Goal: Task Accomplishment & Management: Use online tool/utility

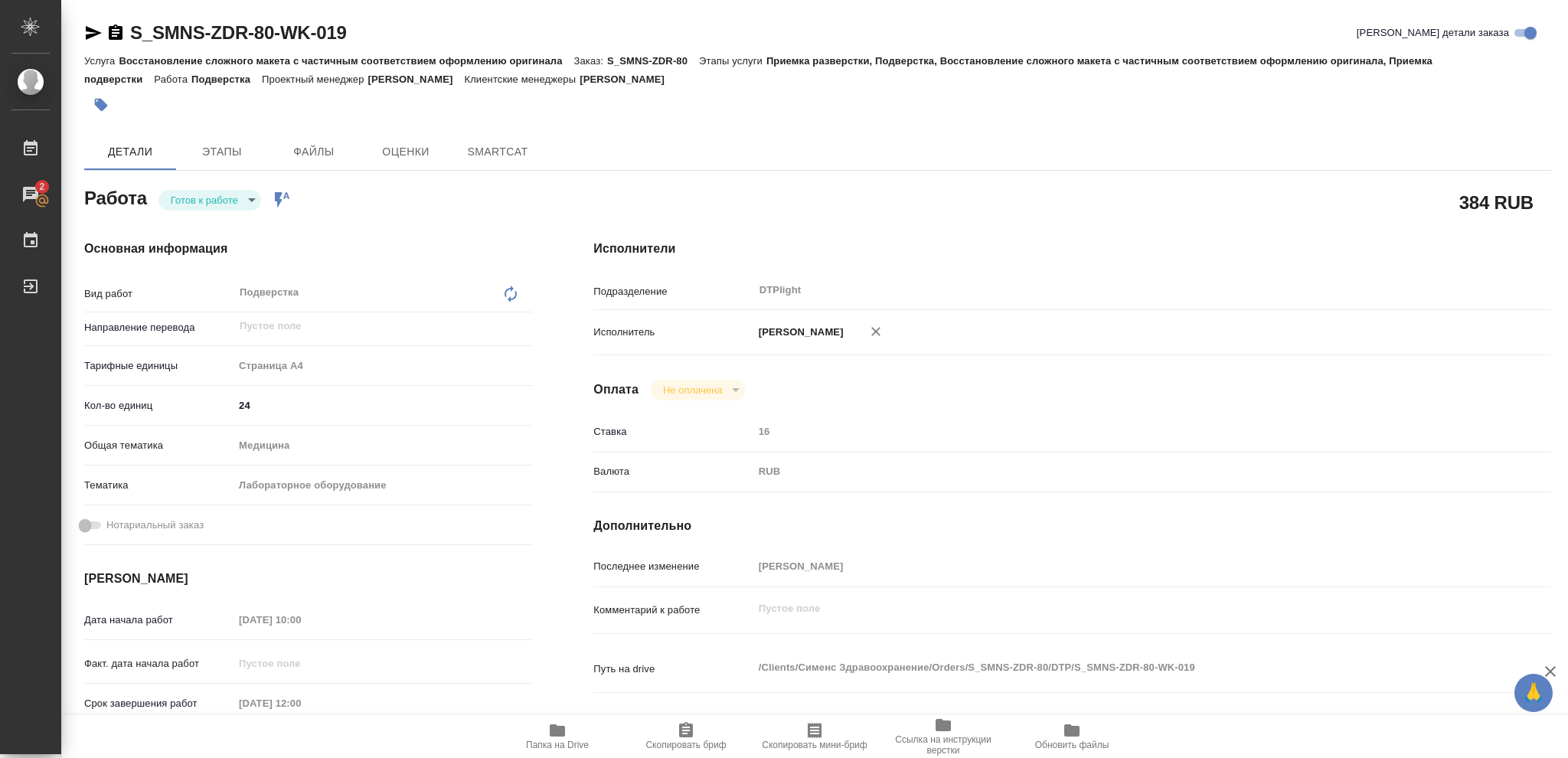
type textarea "x"
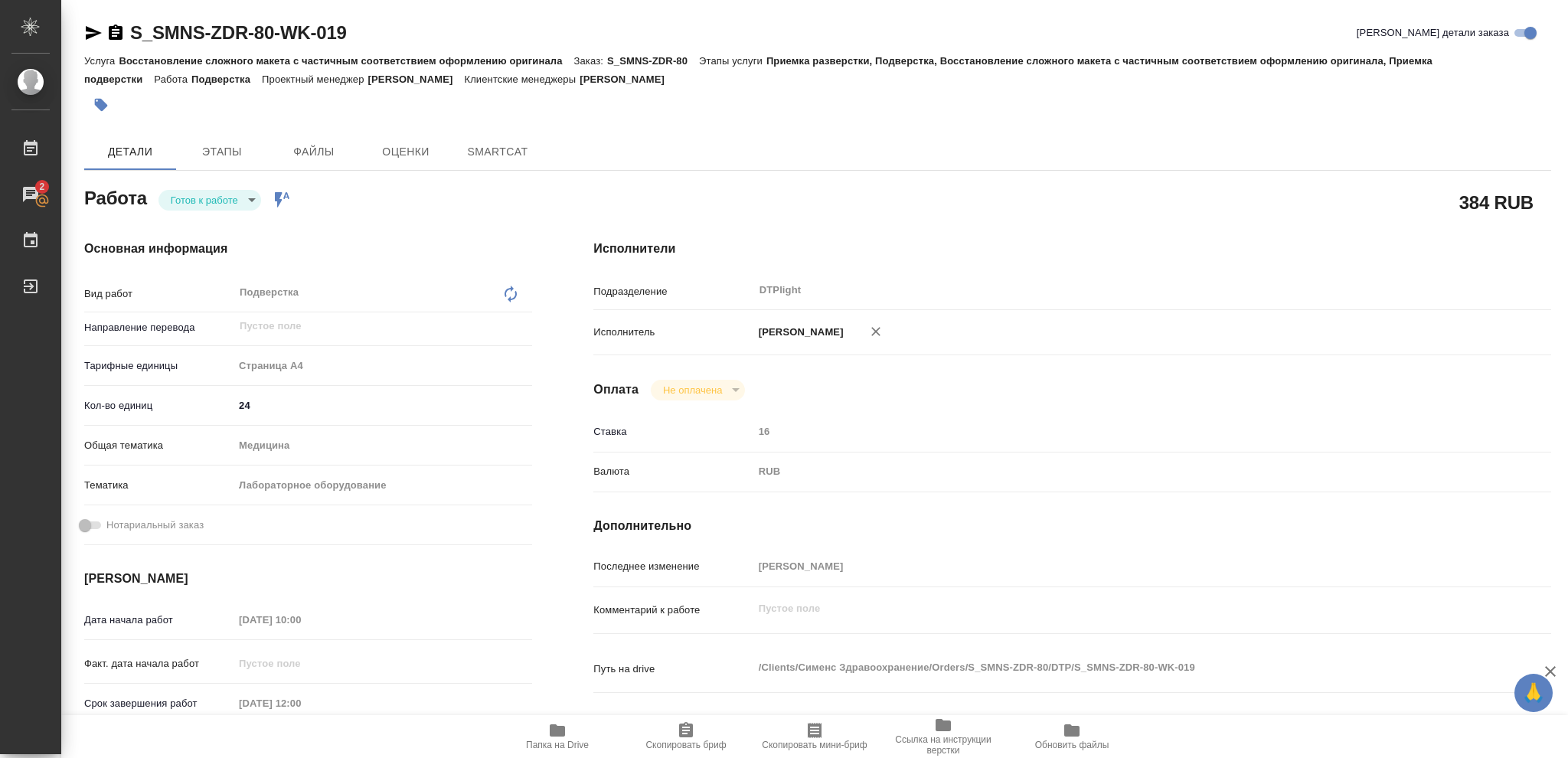
type textarea "x"
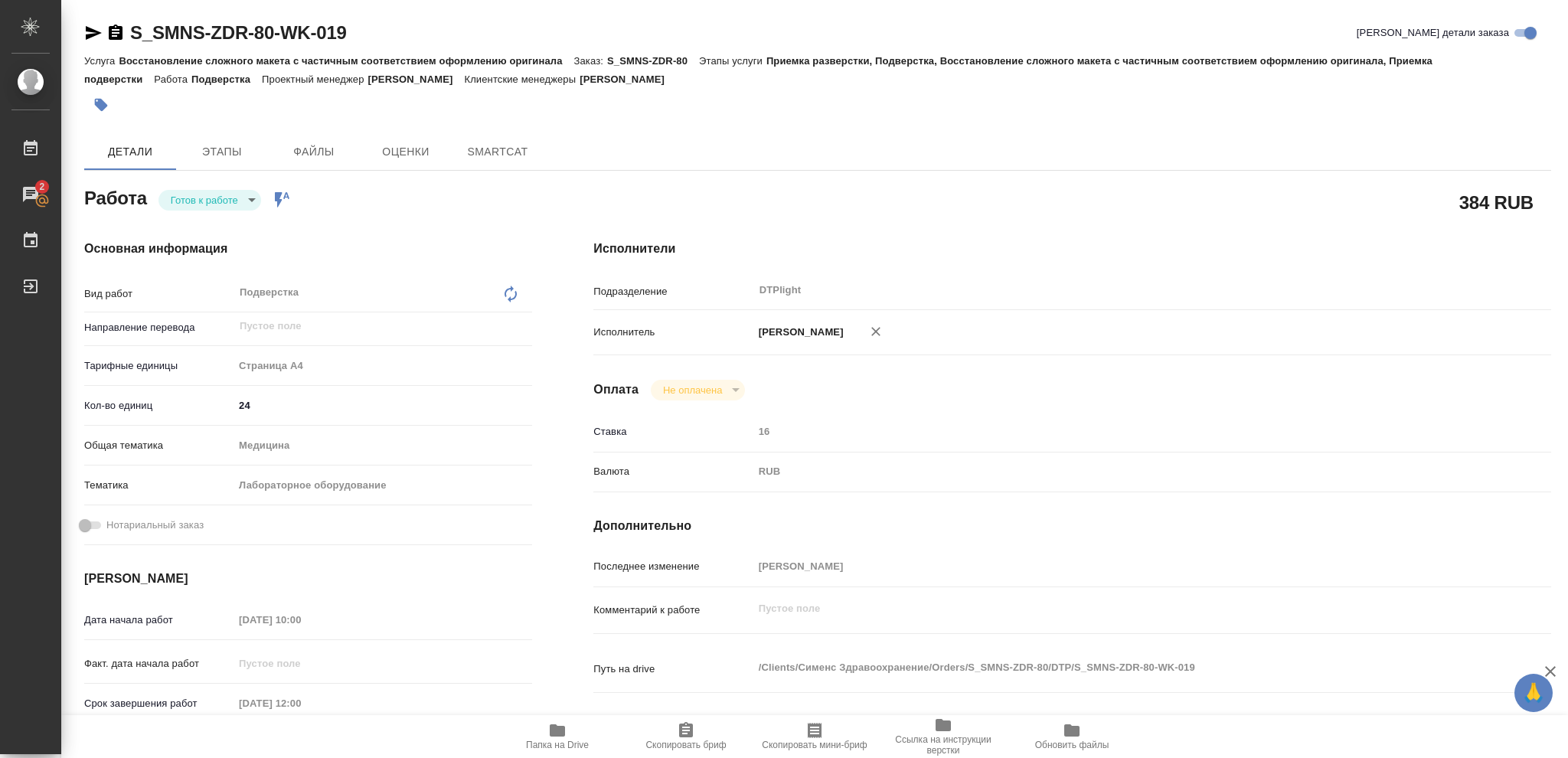
type textarea "x"
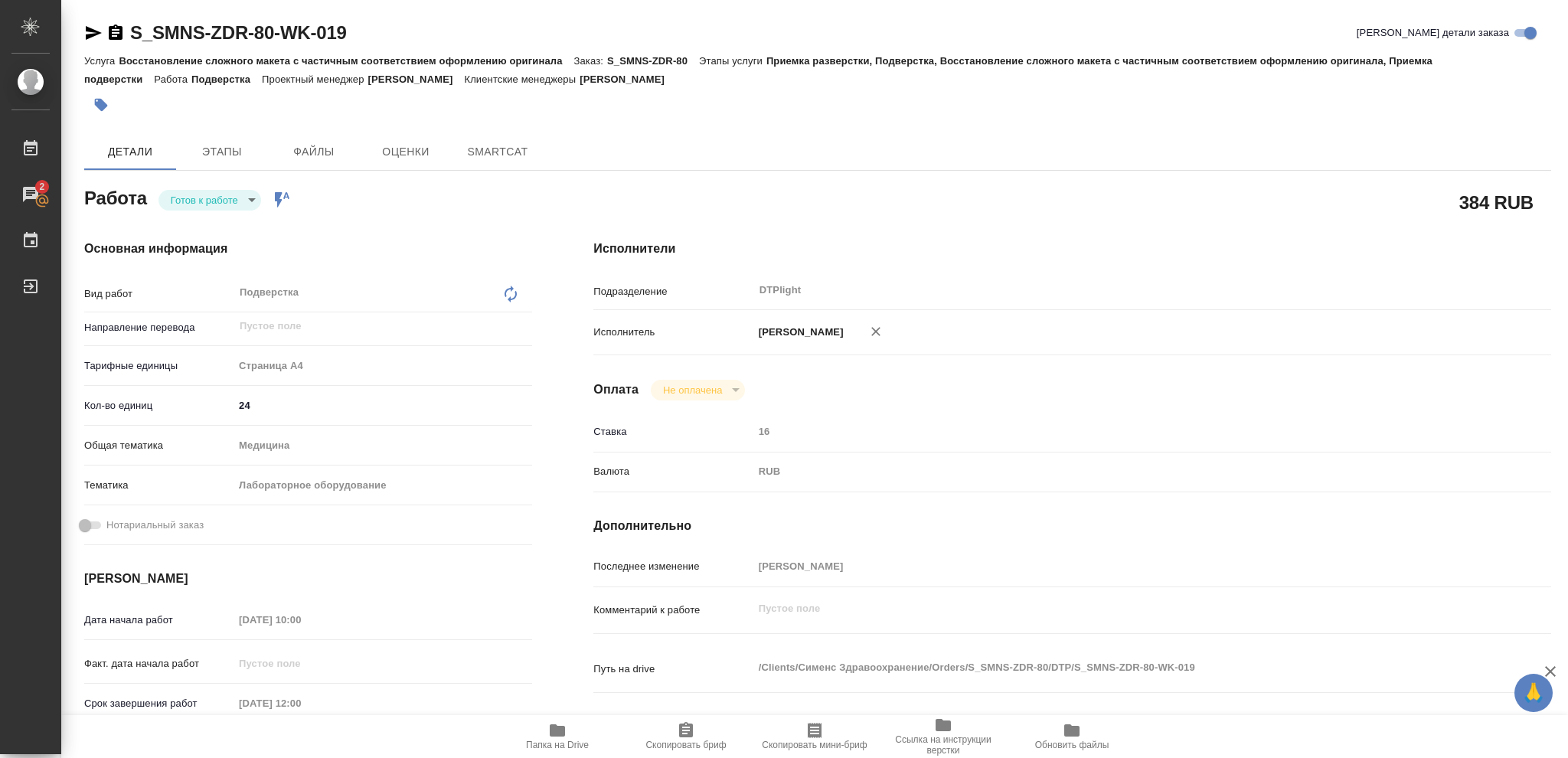
type textarea "x"
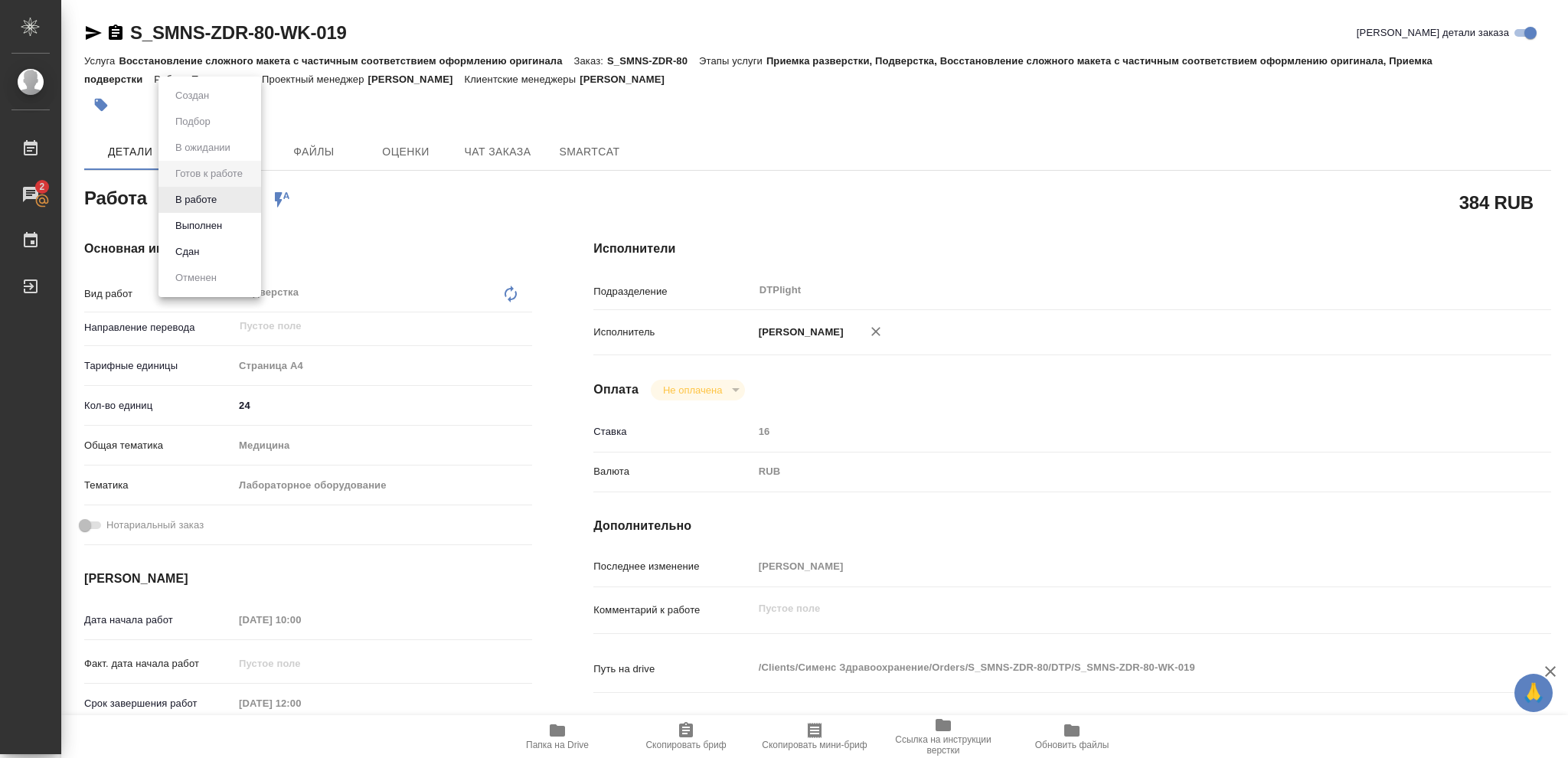
click at [206, 195] on body "🙏 .cls-1 fill:#fff; AWATERA [PERSON_NAME] 2 Чаты График Выйти S_SMNS-ZDR-80-WK-…" at bounding box center [784, 379] width 1568 height 758
click at [206, 195] on button "В работе" at bounding box center [196, 200] width 50 height 17
type textarea "x"
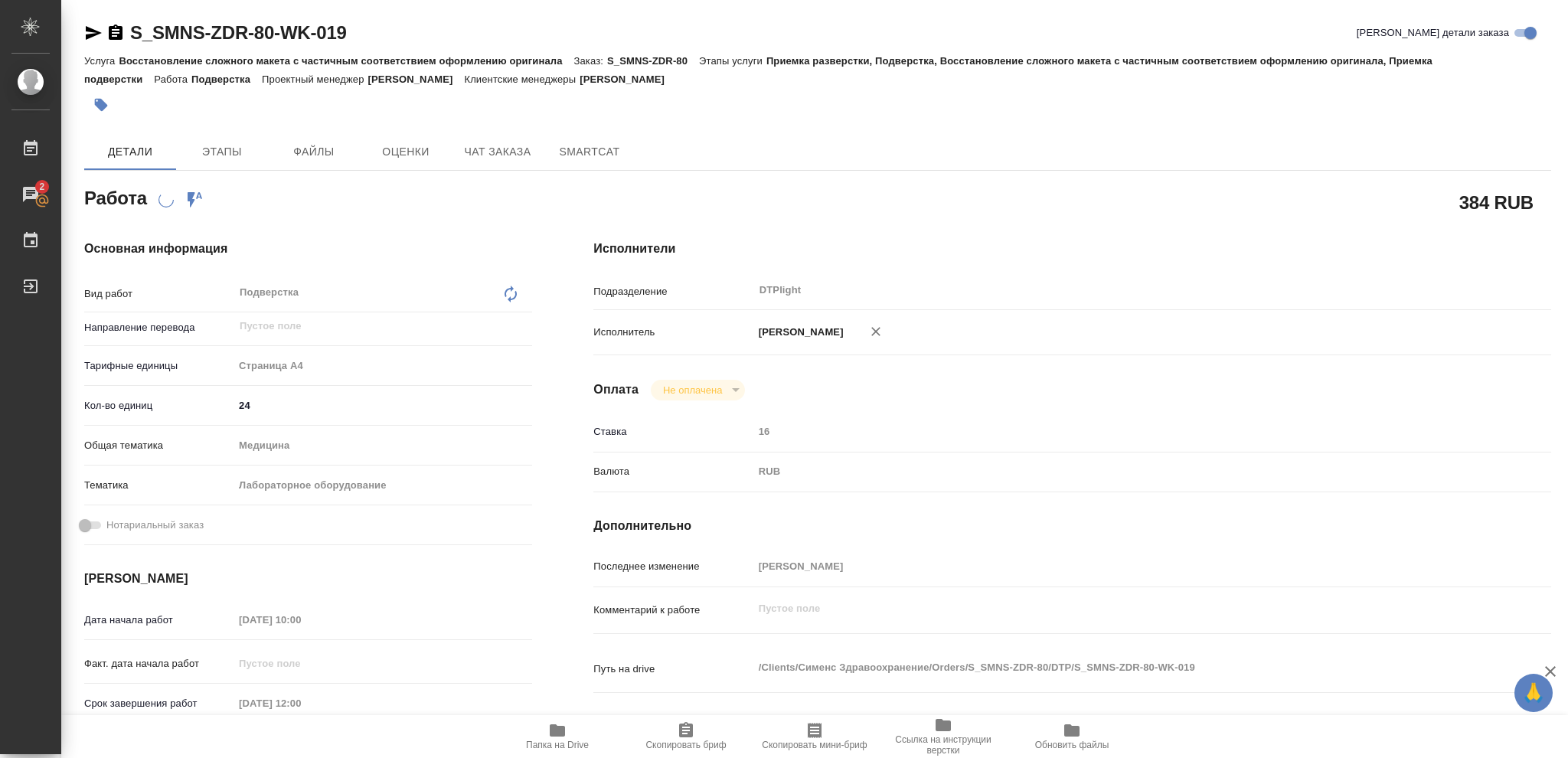
type textarea "x"
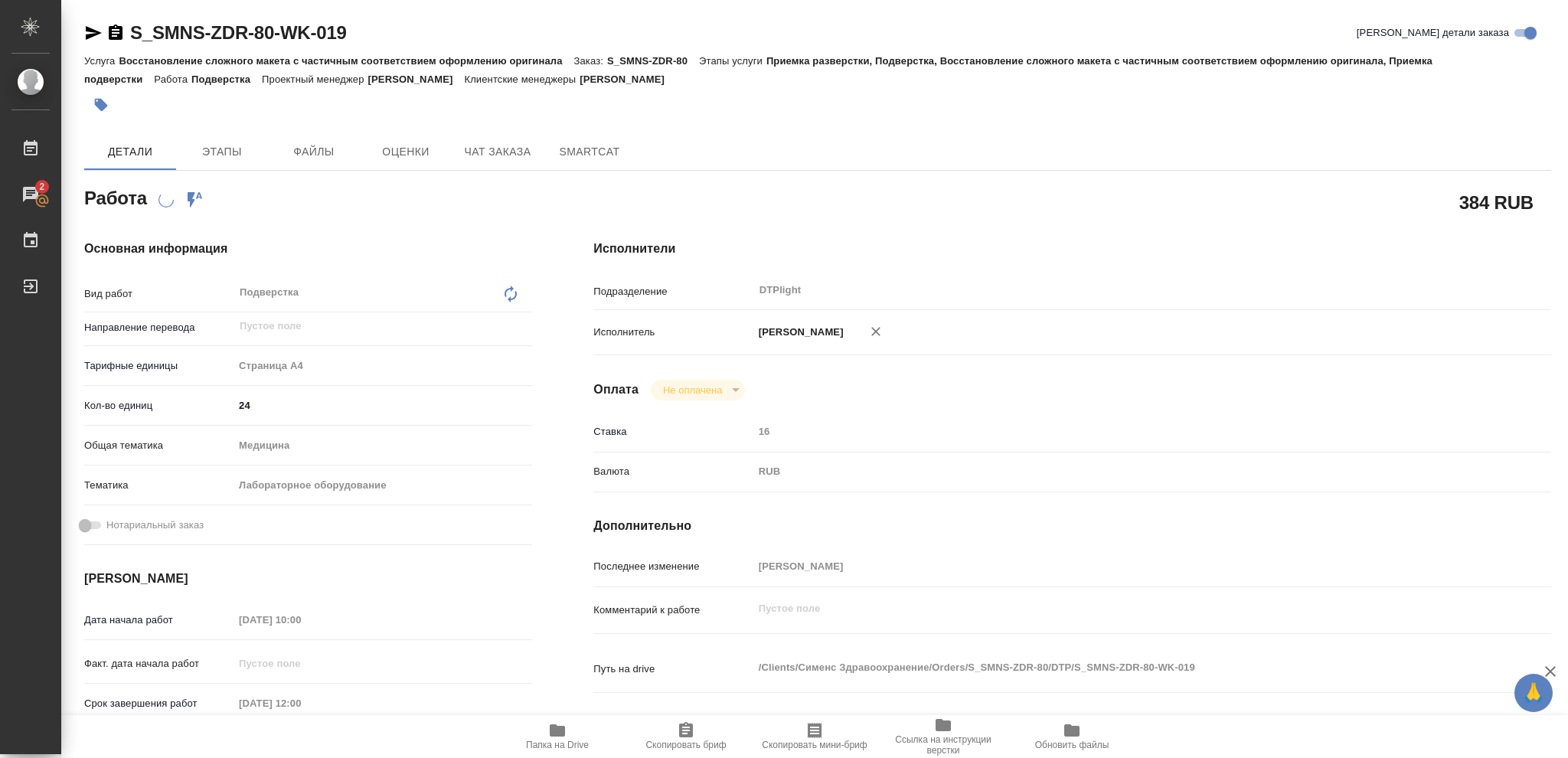
type textarea "x"
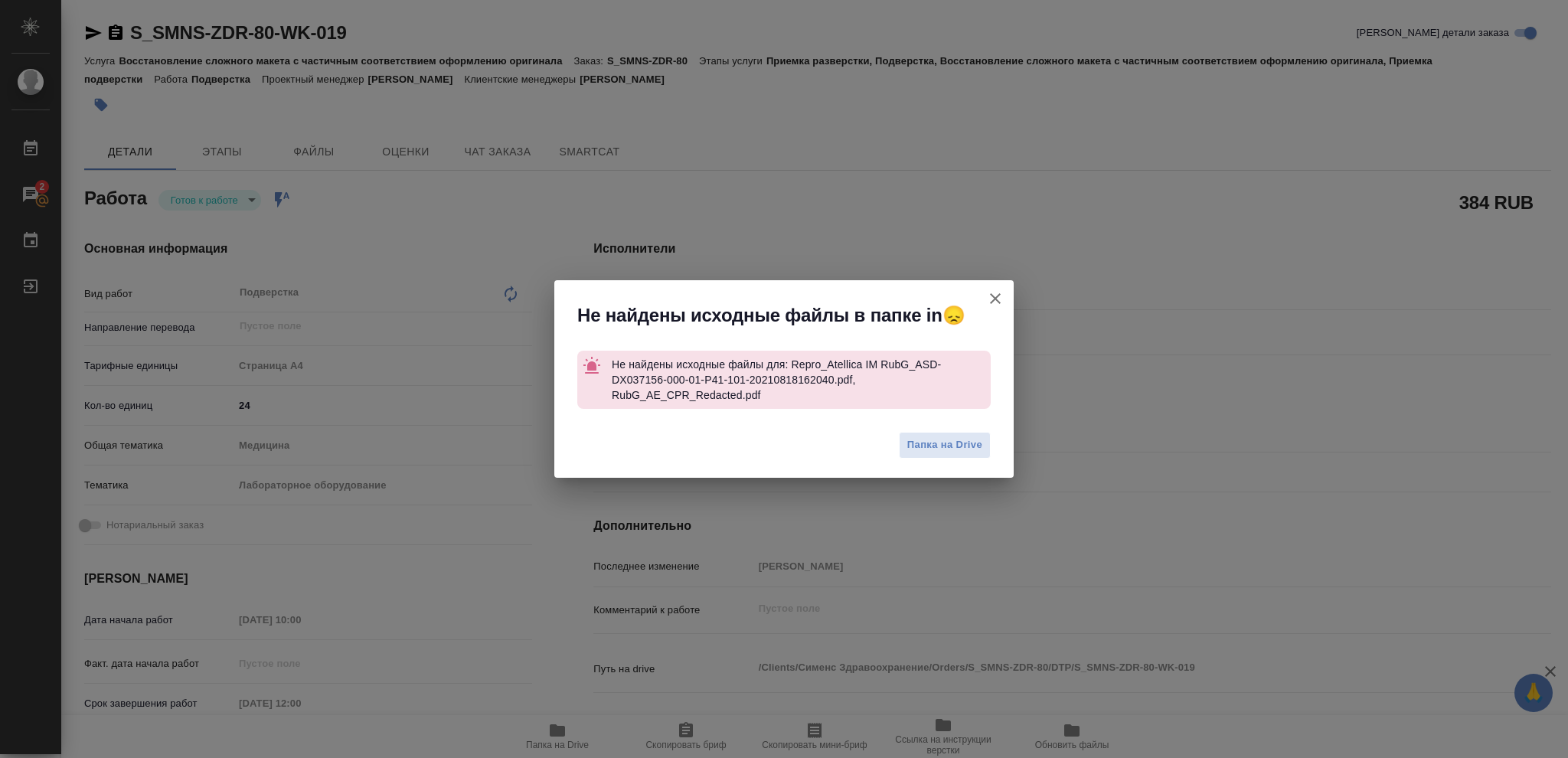
type textarea "x"
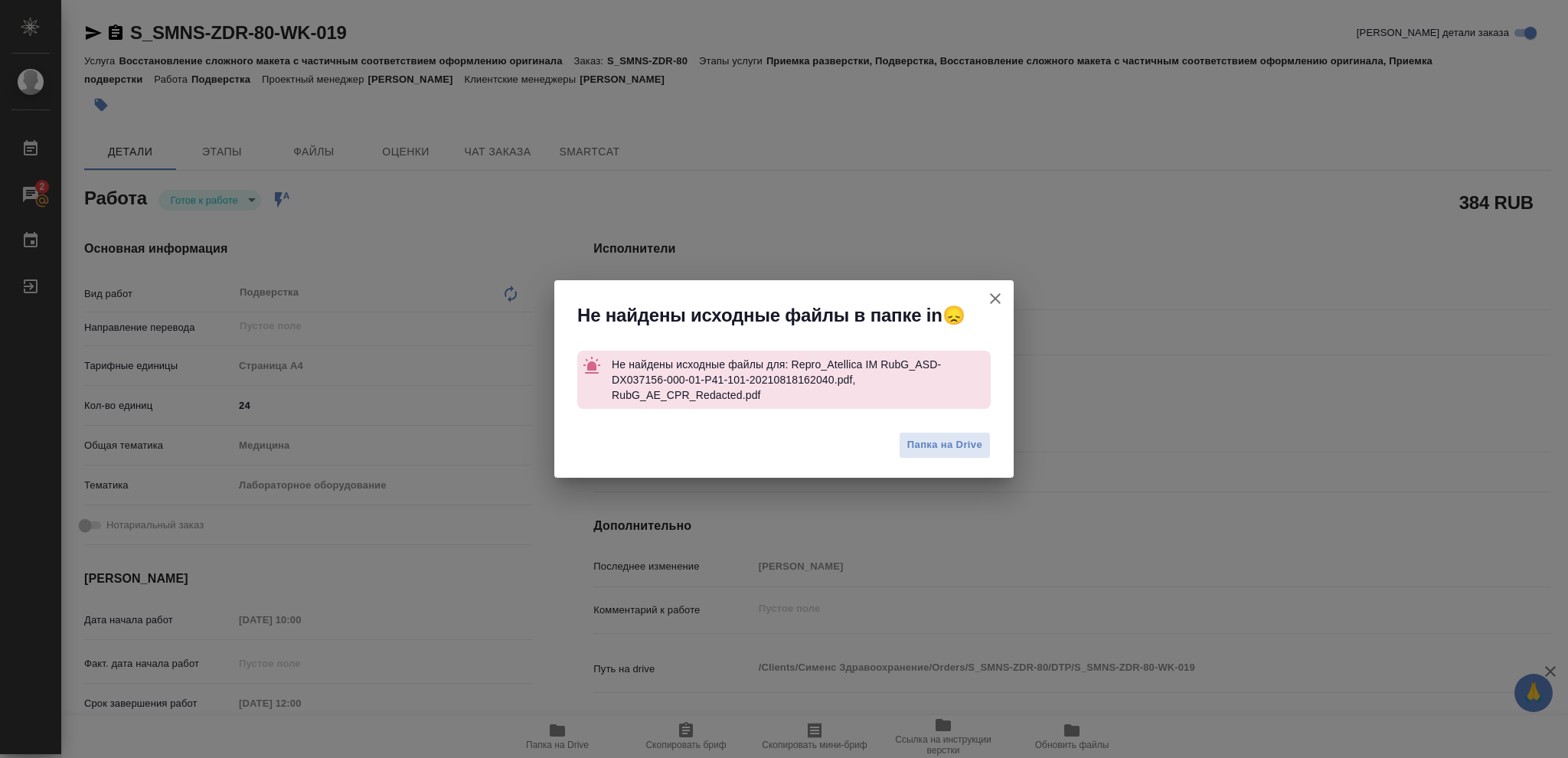
type textarea "x"
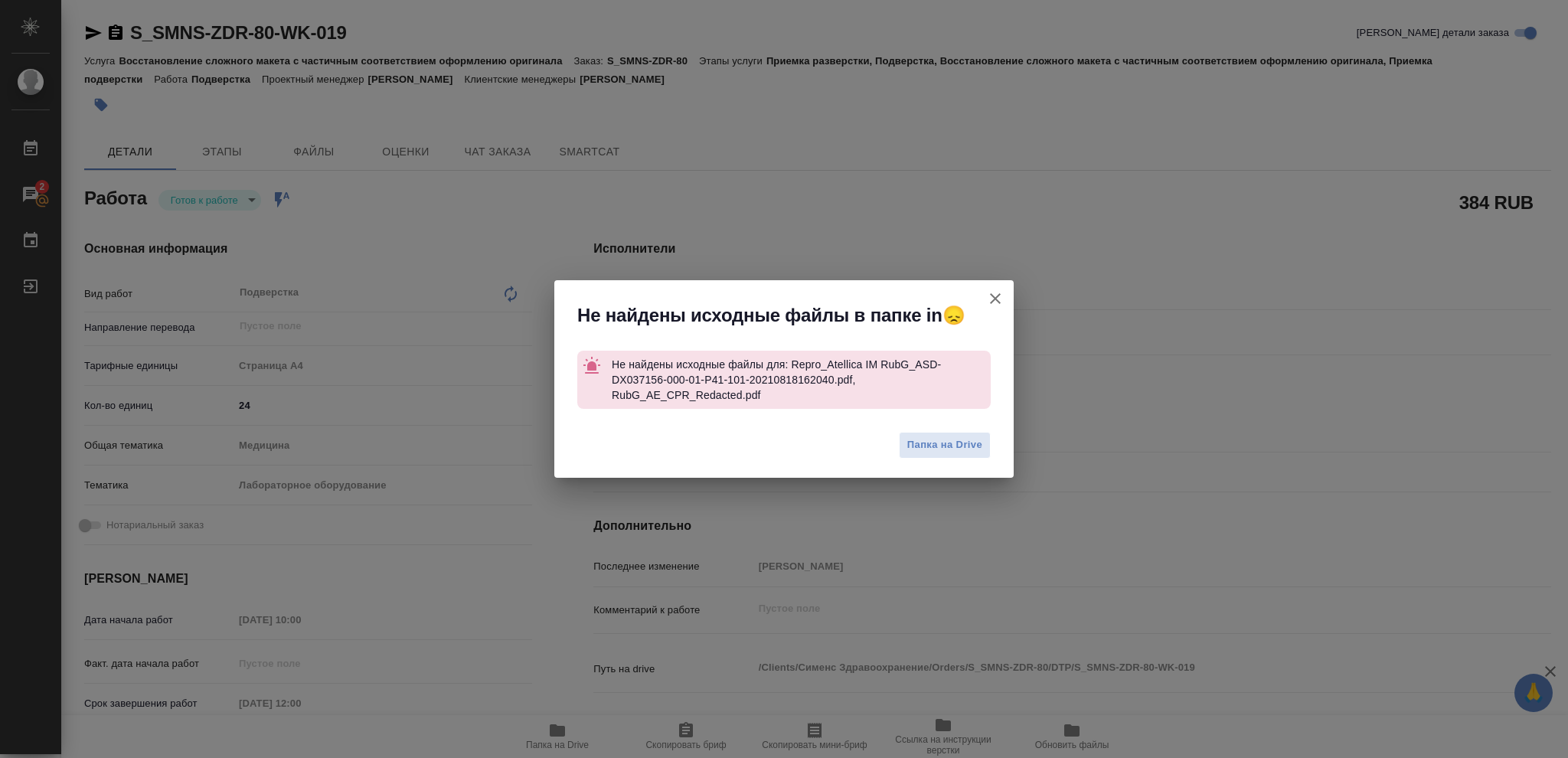
type textarea "x"
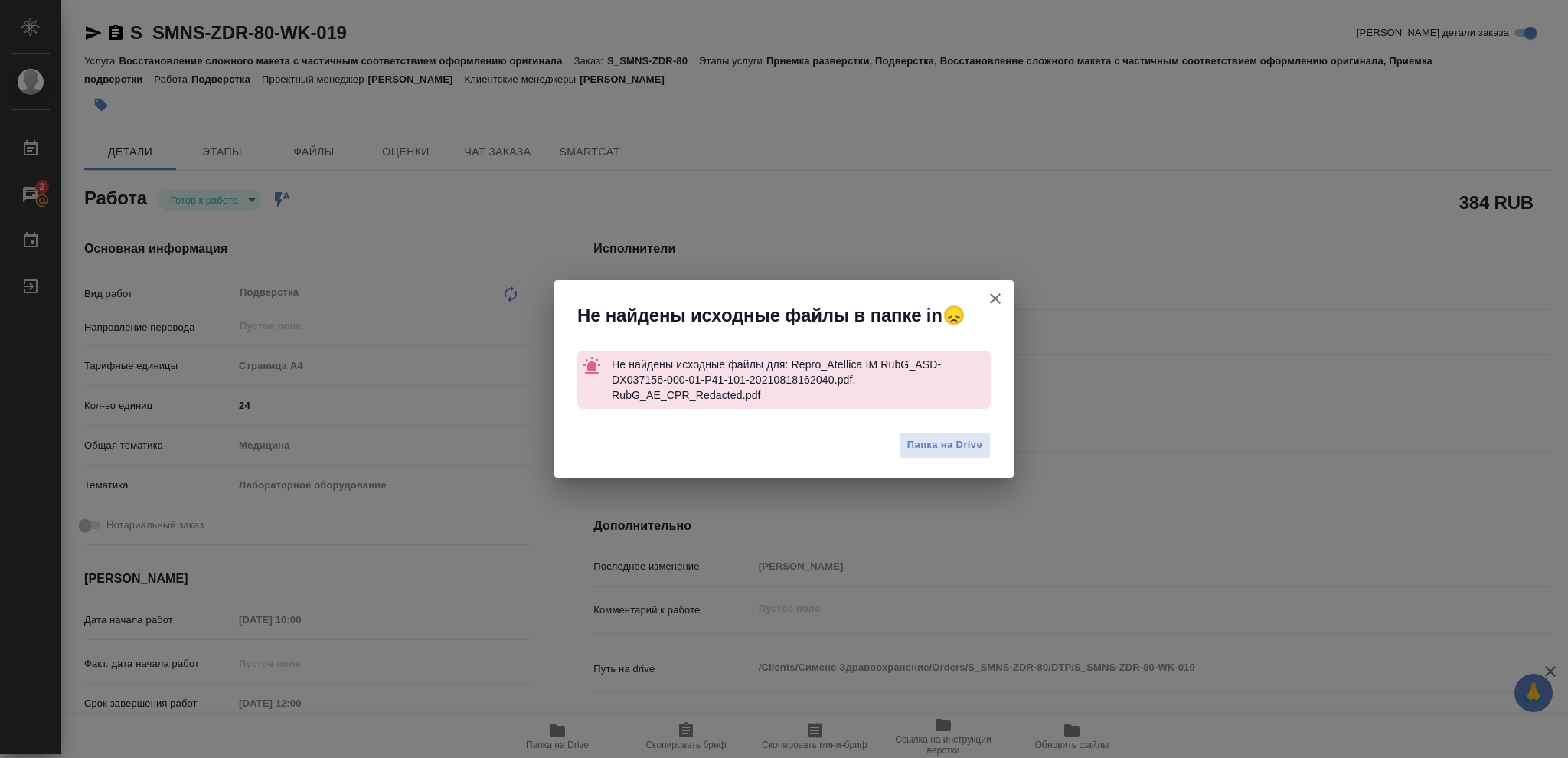
click at [997, 298] on icon "button" at bounding box center [995, 298] width 10 height 10
type textarea "x"
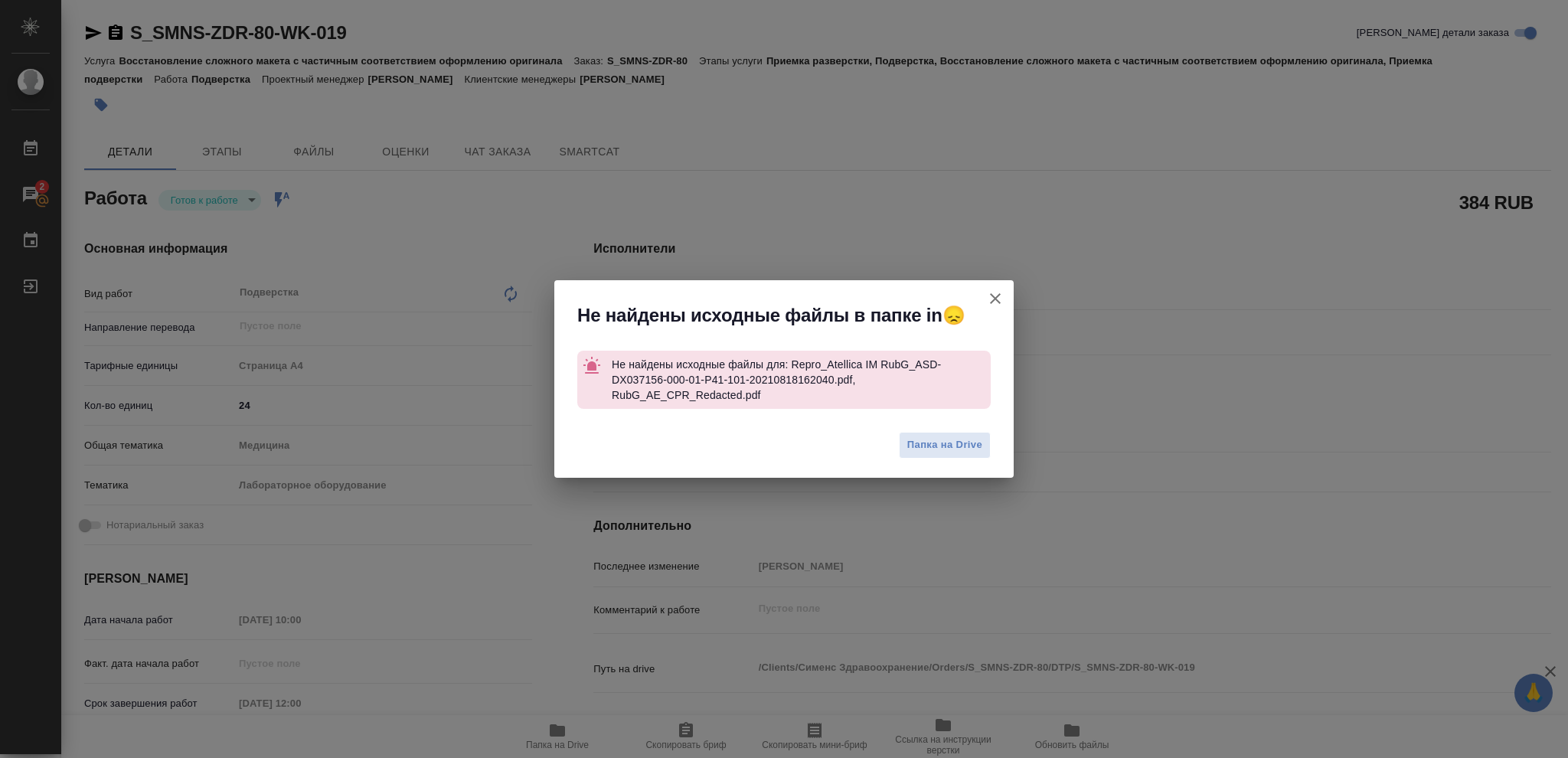
type textarea "x"
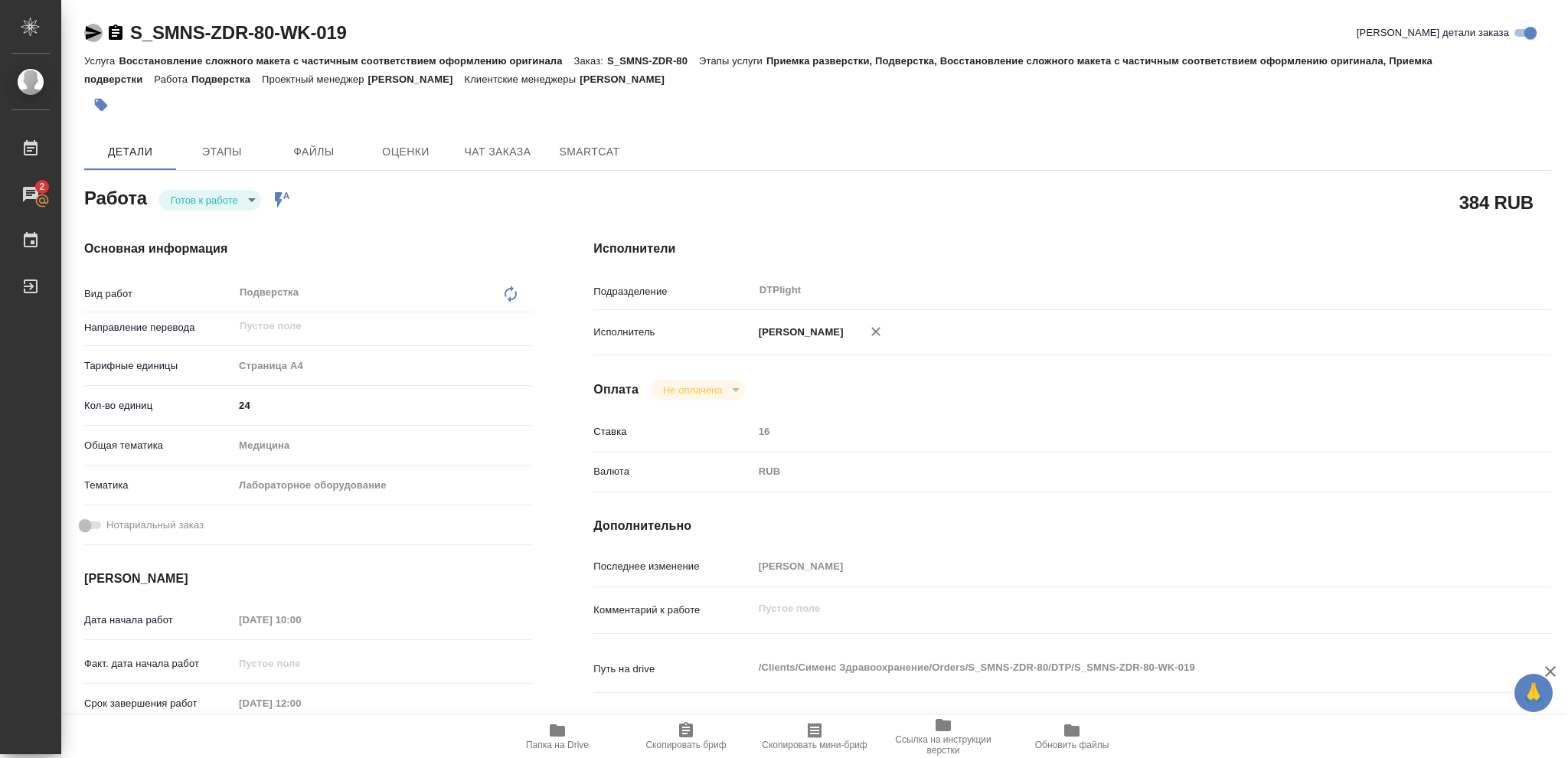
click at [90, 33] on icon "button" at bounding box center [93, 32] width 18 height 18
